Goal: Task Accomplishment & Management: Manage account settings

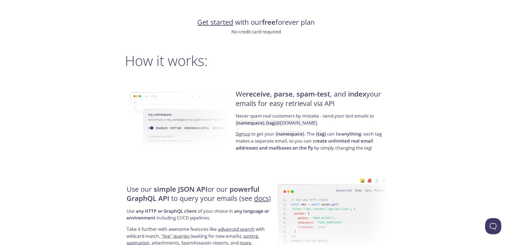
scroll to position [296, 0]
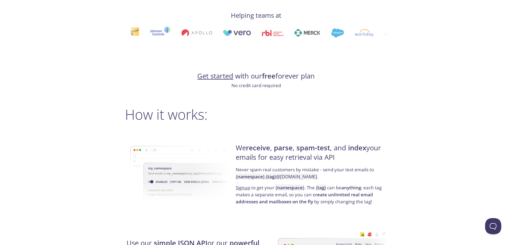
click at [214, 78] on link "Get started" at bounding box center [215, 75] width 36 height 9
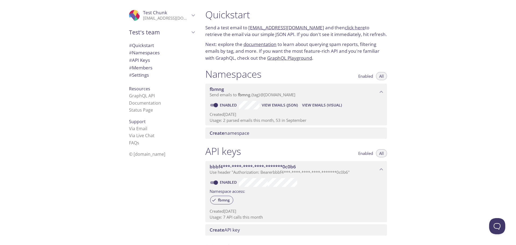
click at [190, 17] on icon "Test Chunk" at bounding box center [193, 15] width 7 height 7
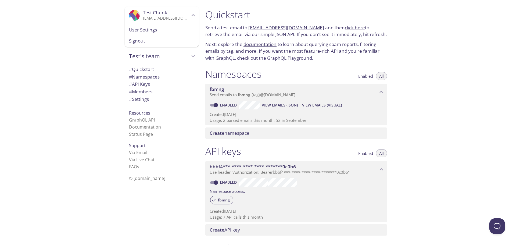
click at [90, 121] on div ".cls-1 { fill: #6d5ca8; } .cls-2 { fill: #3fc191; } .cls-3 { fill: #3b4752; } .…" at bounding box center [100, 122] width 201 height 245
click at [137, 31] on span "User Settings" at bounding box center [162, 29] width 66 height 7
